Goal: Transaction & Acquisition: Purchase product/service

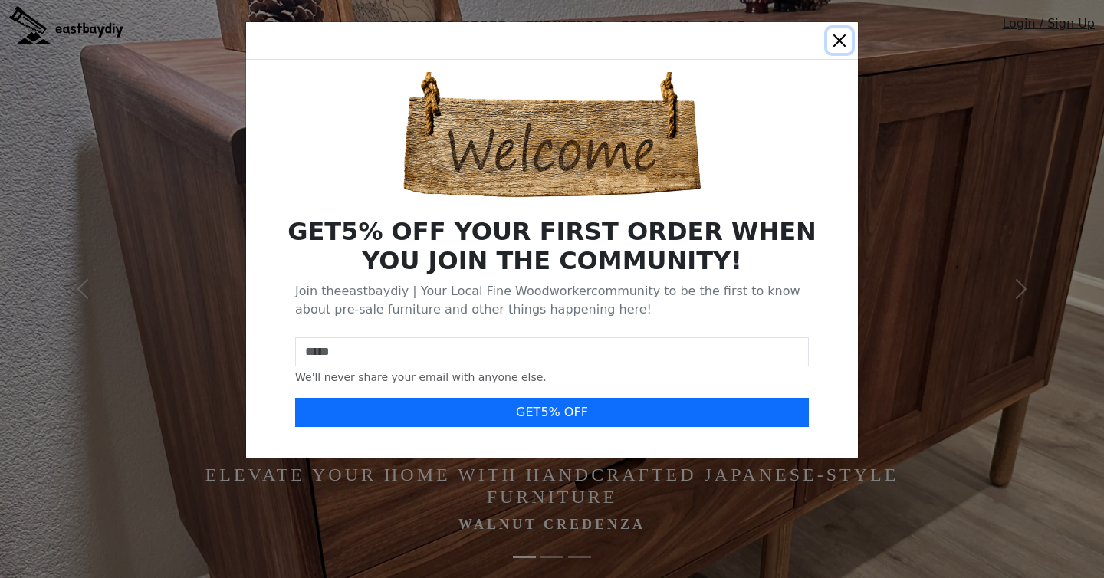
click at [845, 37] on button "Close" at bounding box center [840, 40] width 25 height 25
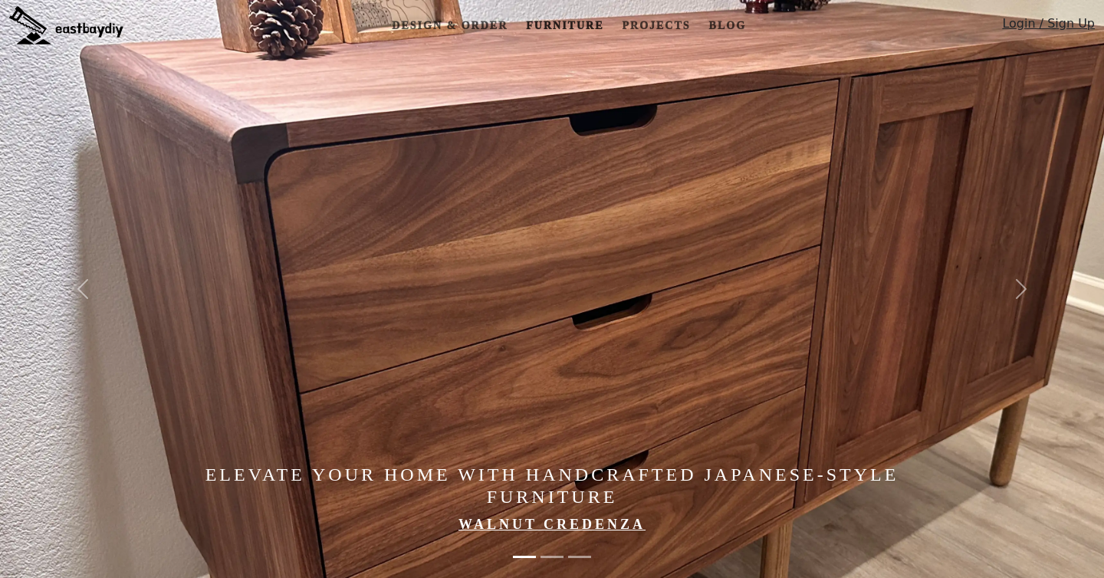
click at [581, 24] on link "Furniture" at bounding box center [565, 26] width 90 height 28
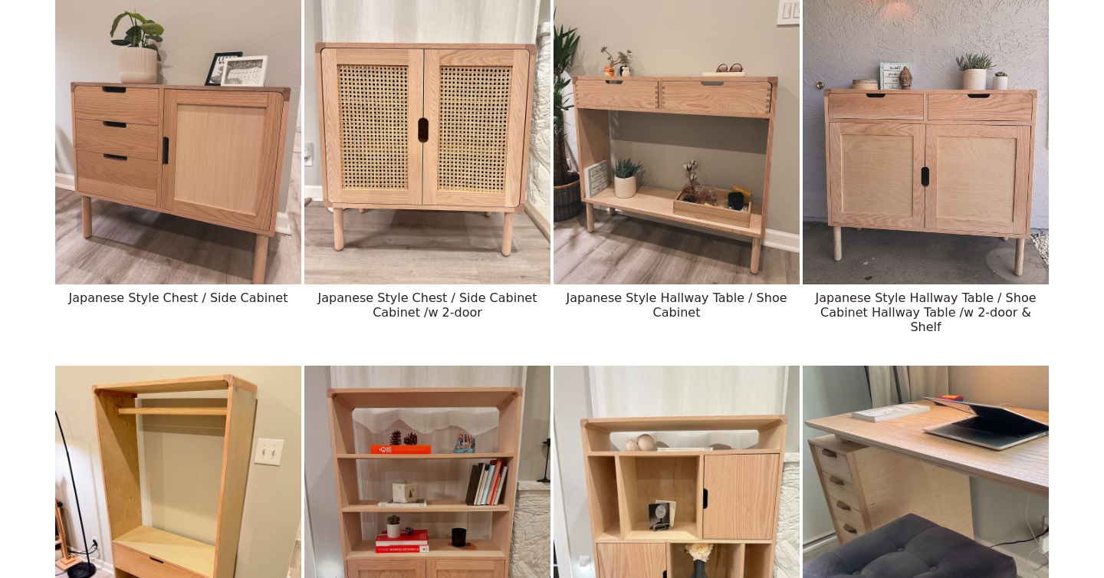
scroll to position [1739, 0]
